Goal: Transaction & Acquisition: Purchase product/service

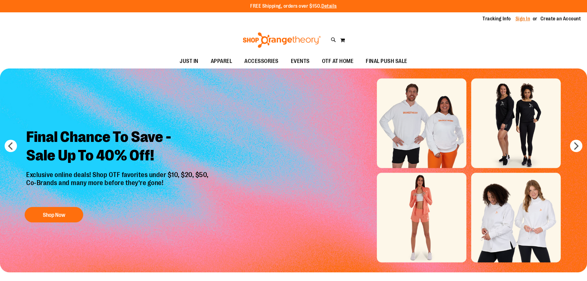
click at [516, 17] on link "Sign In" at bounding box center [523, 18] width 15 height 7
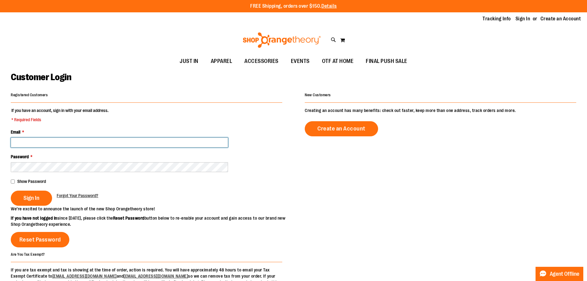
click at [93, 140] on input "Email *" at bounding box center [119, 143] width 217 height 10
type input "**********"
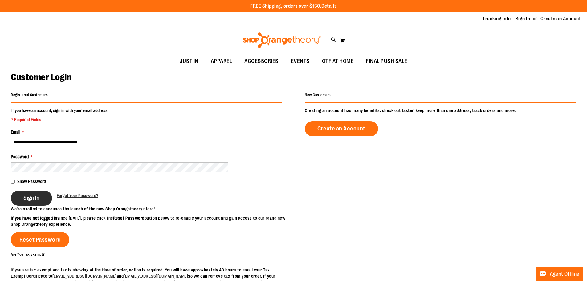
click at [30, 198] on span "Sign In" at bounding box center [31, 198] width 16 height 7
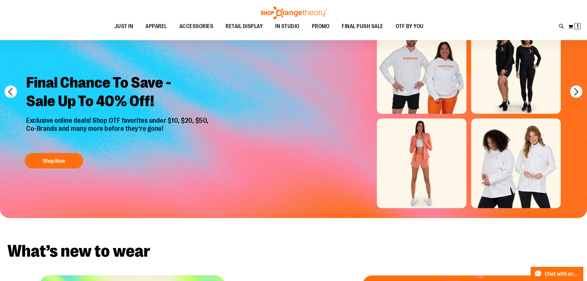
scroll to position [62, 0]
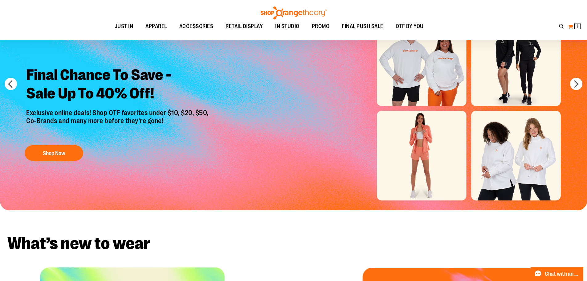
click at [578, 27] on span "1" at bounding box center [578, 26] width 2 height 6
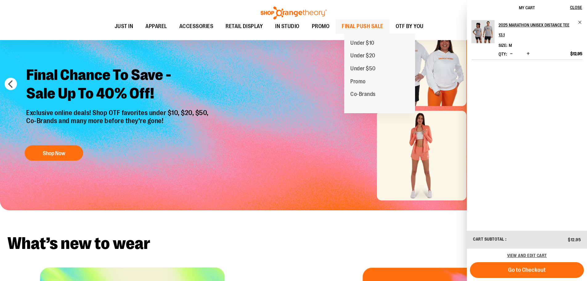
click at [369, 27] on span "FINAL PUSH SALE" at bounding box center [363, 26] width 42 height 14
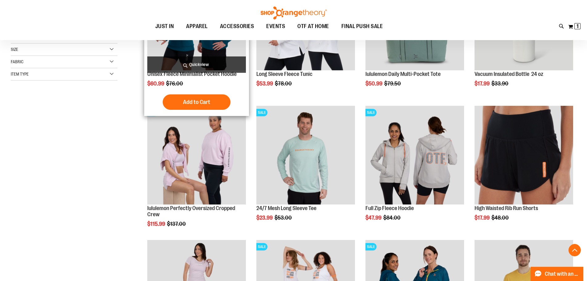
scroll to position [277, 0]
